Goal: Task Accomplishment & Management: Manage account settings

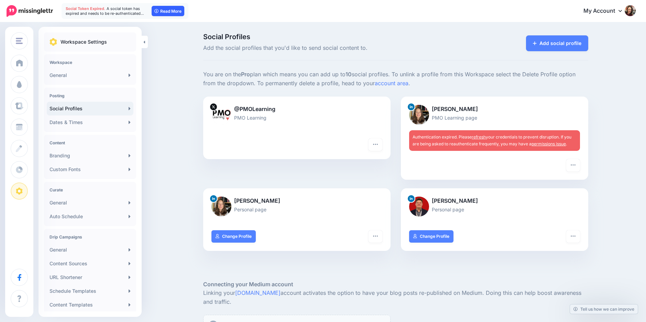
click at [175, 12] on link "Read More" at bounding box center [168, 11] width 33 height 10
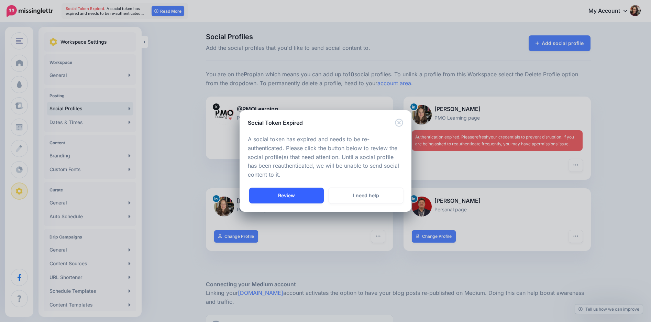
click at [309, 192] on link "Review" at bounding box center [286, 196] width 75 height 16
click at [293, 195] on link "Review" at bounding box center [286, 196] width 75 height 16
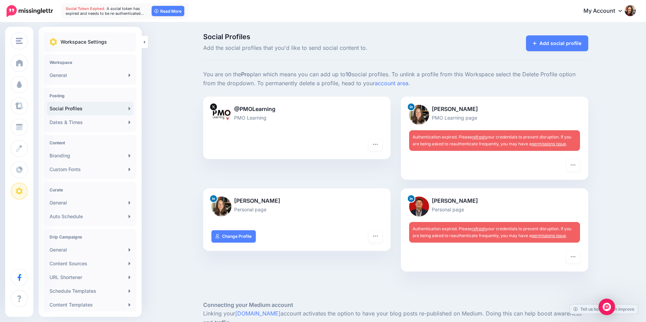
click at [481, 230] on link "refresh" at bounding box center [479, 228] width 14 height 5
click at [580, 259] on button "button" at bounding box center [573, 257] width 14 height 12
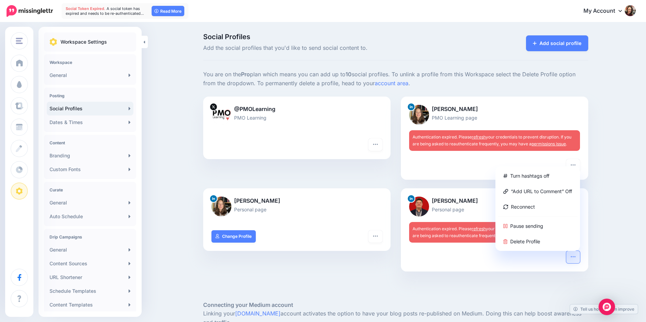
click at [580, 259] on button "button" at bounding box center [573, 257] width 14 height 12
